Goal: Complete application form

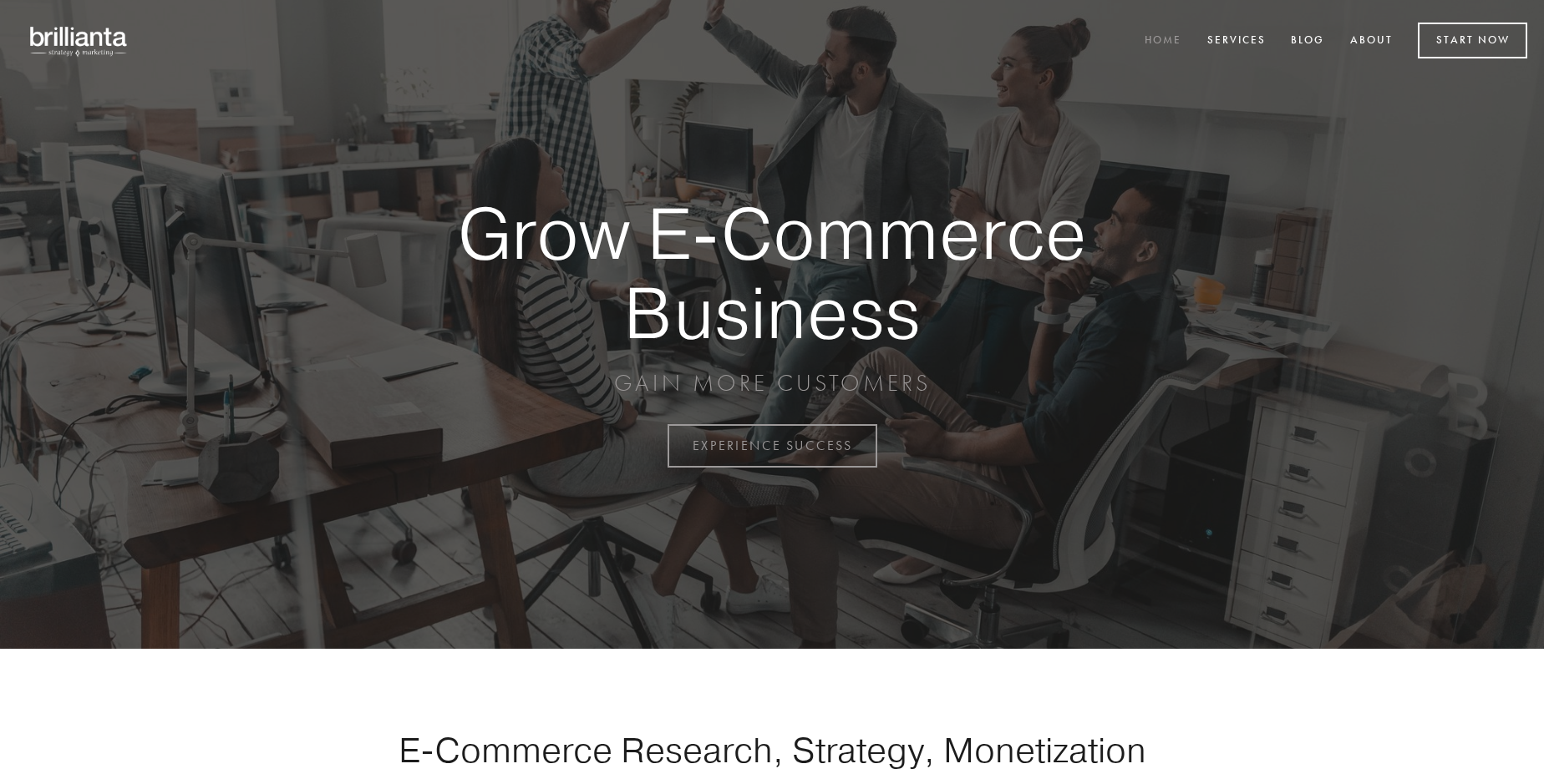
scroll to position [4378, 0]
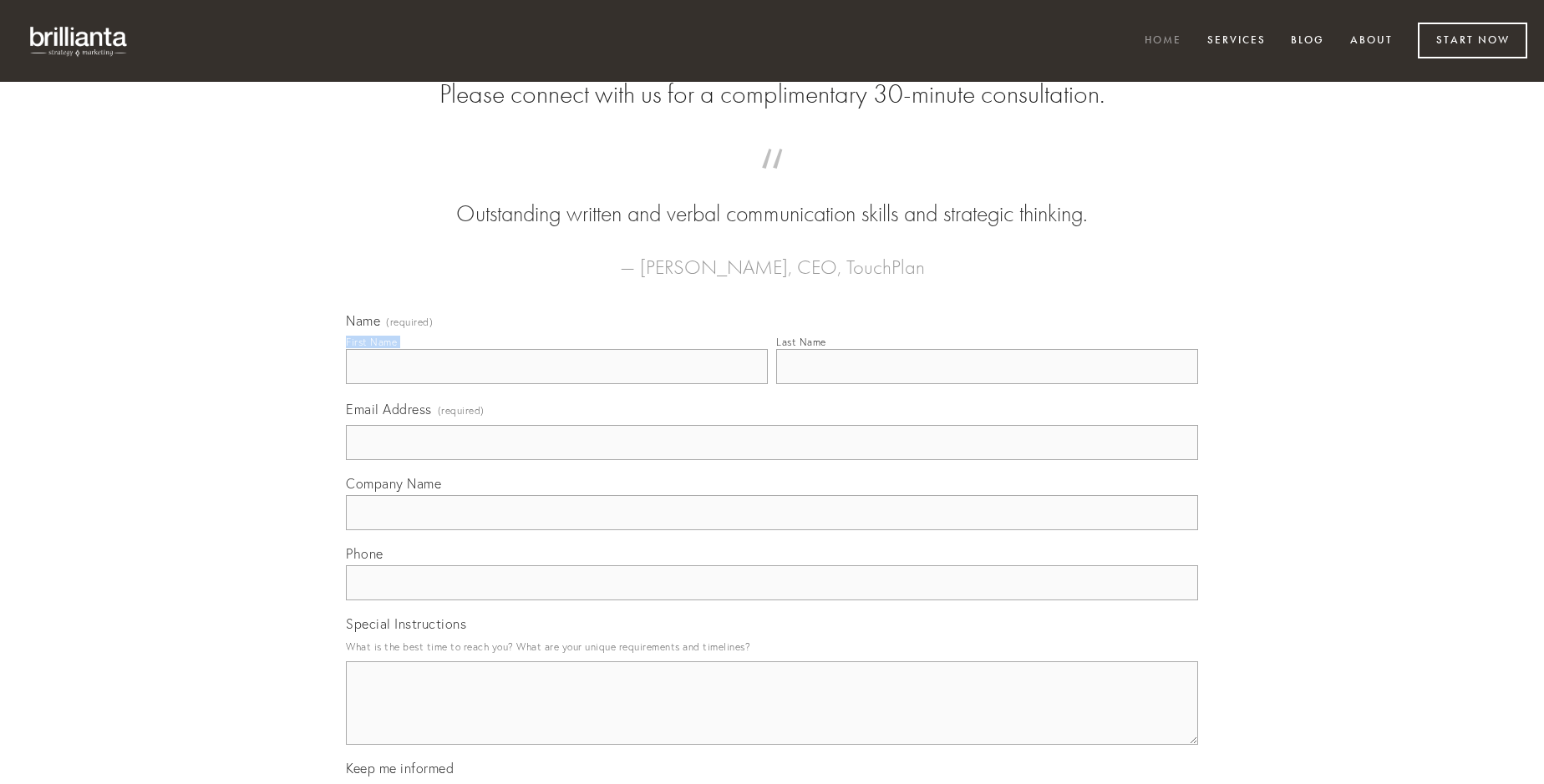
type input "[PERSON_NAME]"
click at [987, 384] on input "Last Name" at bounding box center [987, 367] width 422 height 35
type input "[PERSON_NAME]"
click at [772, 460] on input "Email Address (required)" at bounding box center [772, 443] width 852 height 35
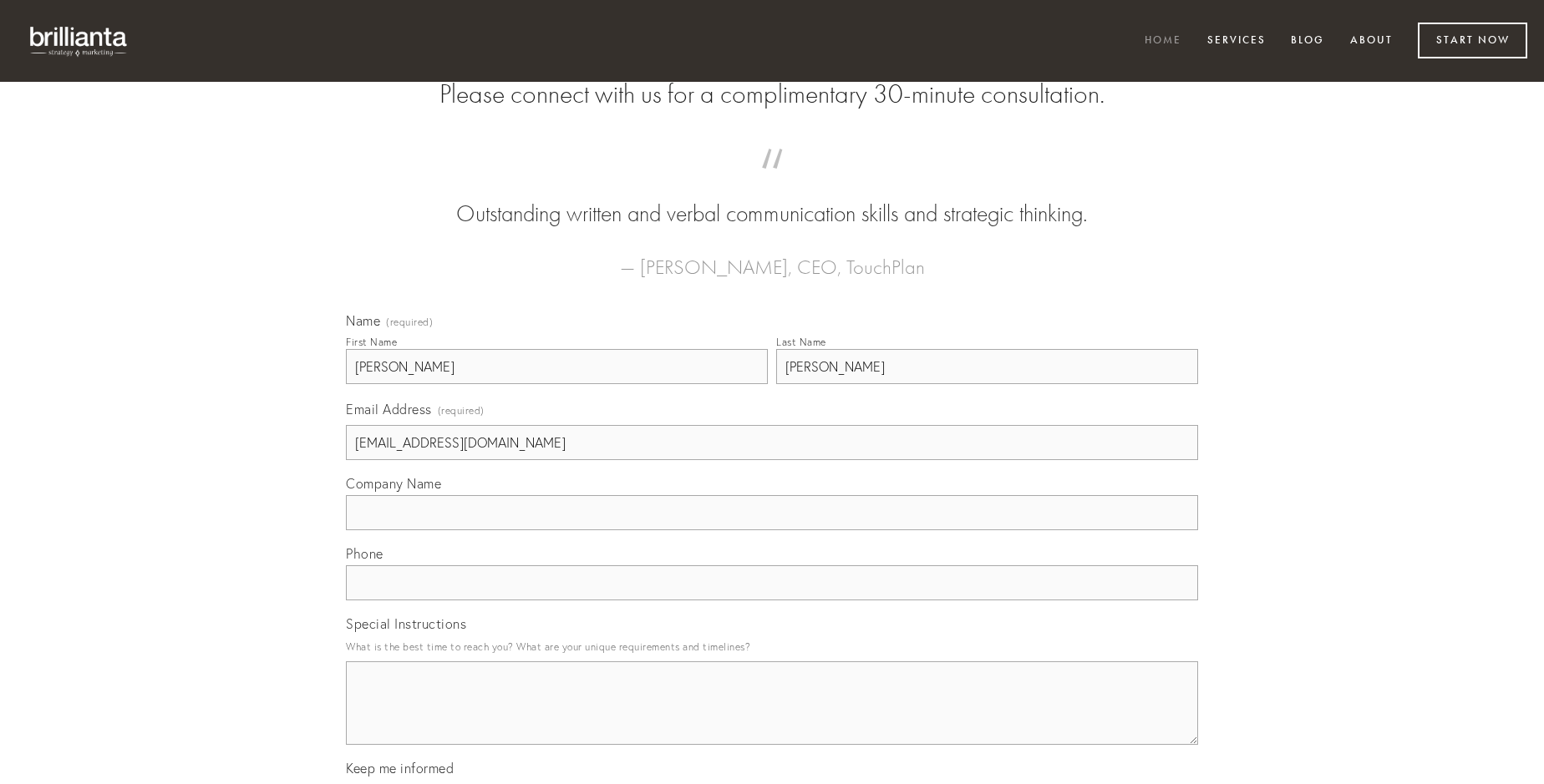
type input "[EMAIL_ADDRESS][DOMAIN_NAME]"
click at [772, 530] on input "Company Name" at bounding box center [772, 513] width 852 height 35
type input "veniam"
click at [772, 600] on input "text" at bounding box center [772, 583] width 852 height 35
click at [772, 718] on textarea "Special Instructions" at bounding box center [772, 703] width 852 height 84
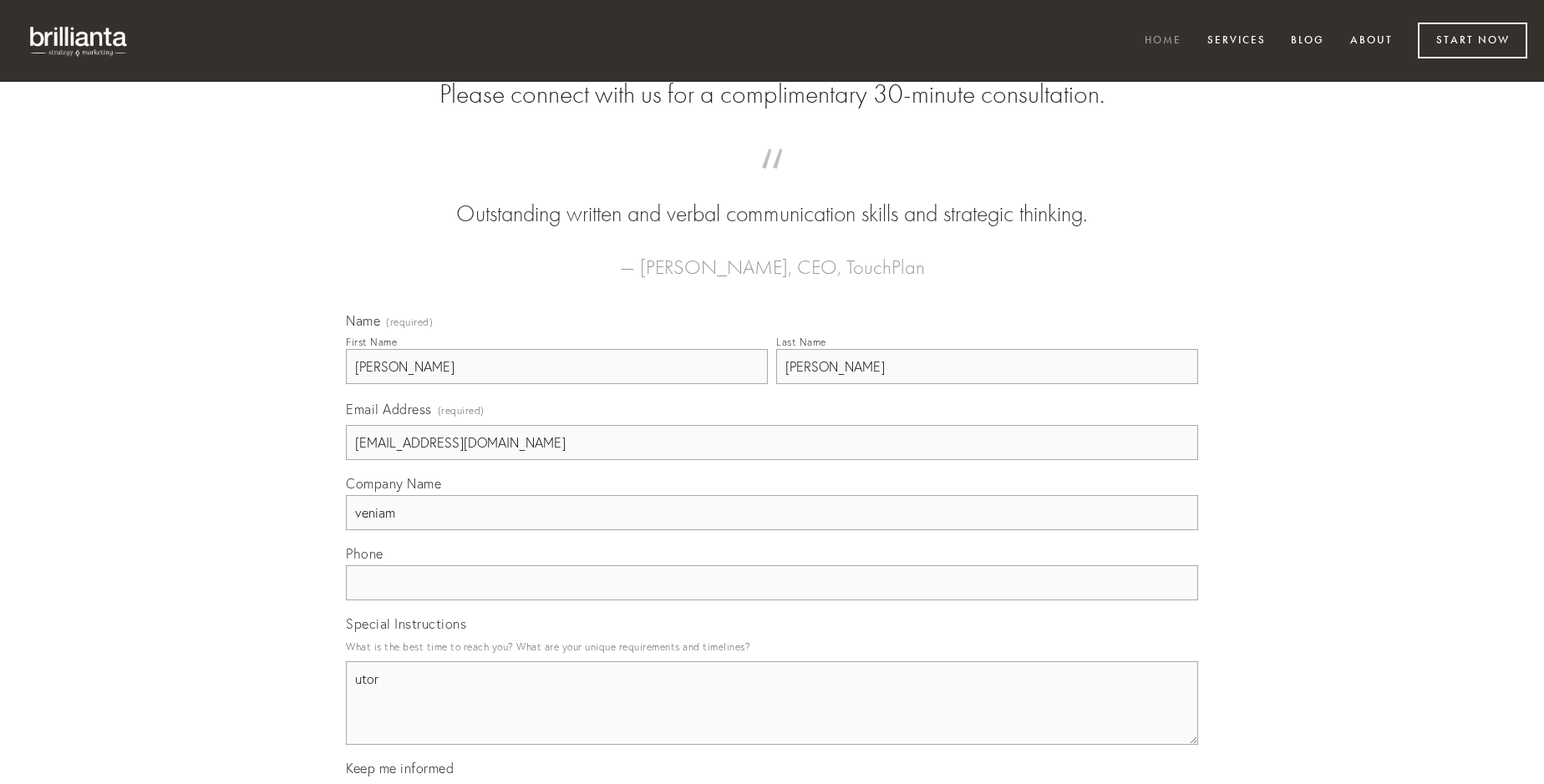
type textarea "utor"
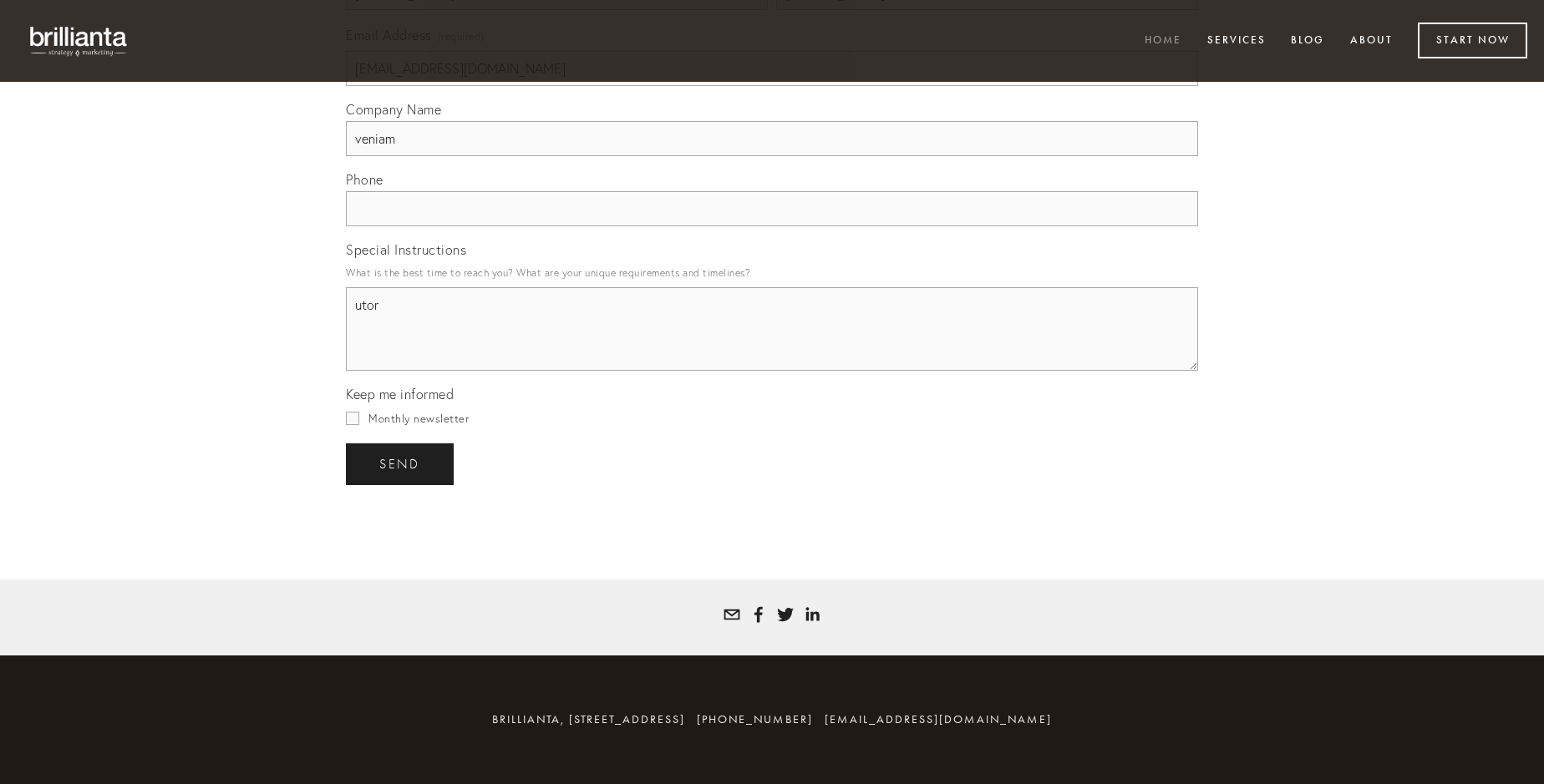
click at [401, 463] on span "send" at bounding box center [400, 464] width 41 height 15
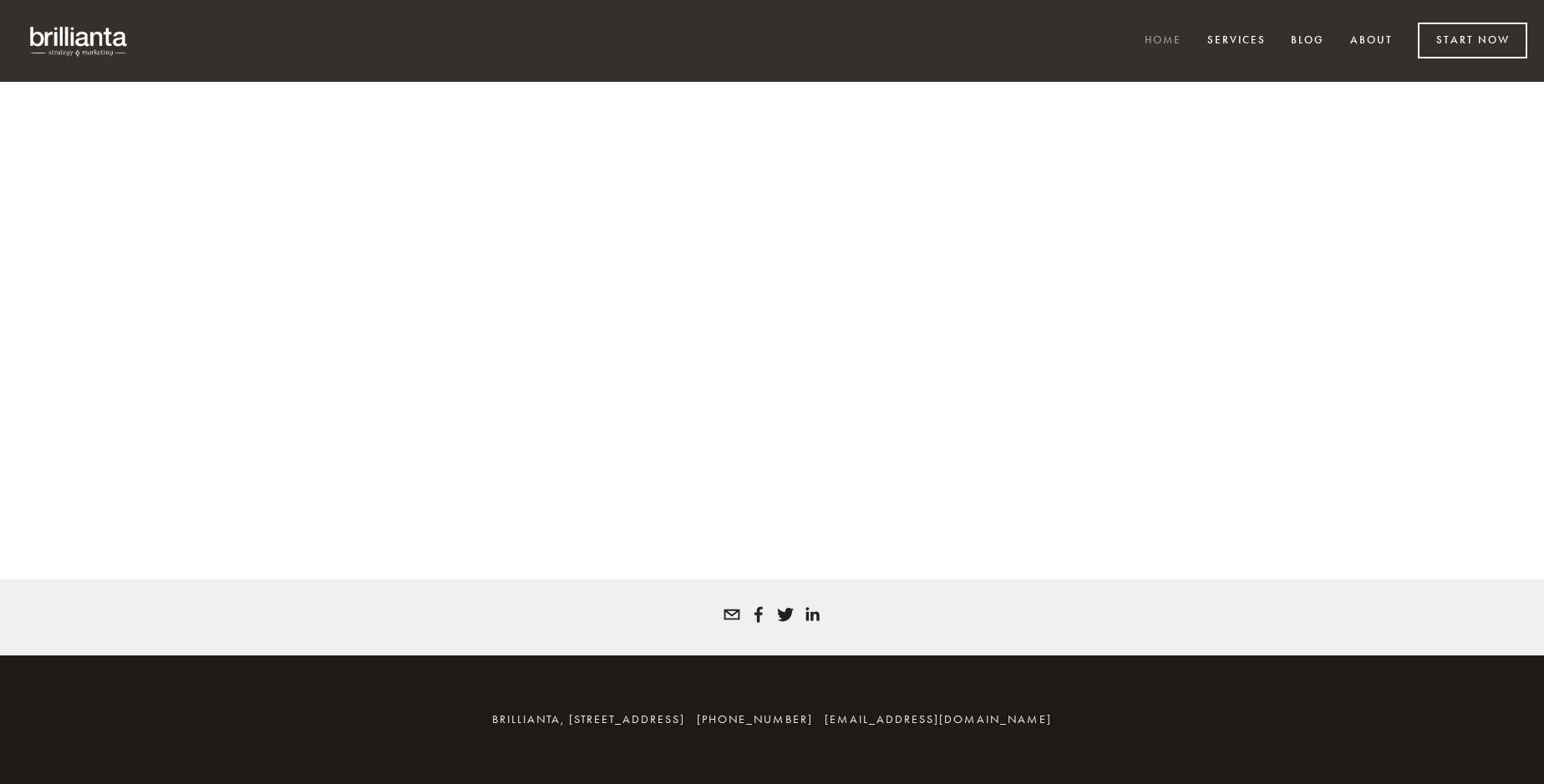
scroll to position [4356, 0]
